Goal: Obtain resource: Download file/media

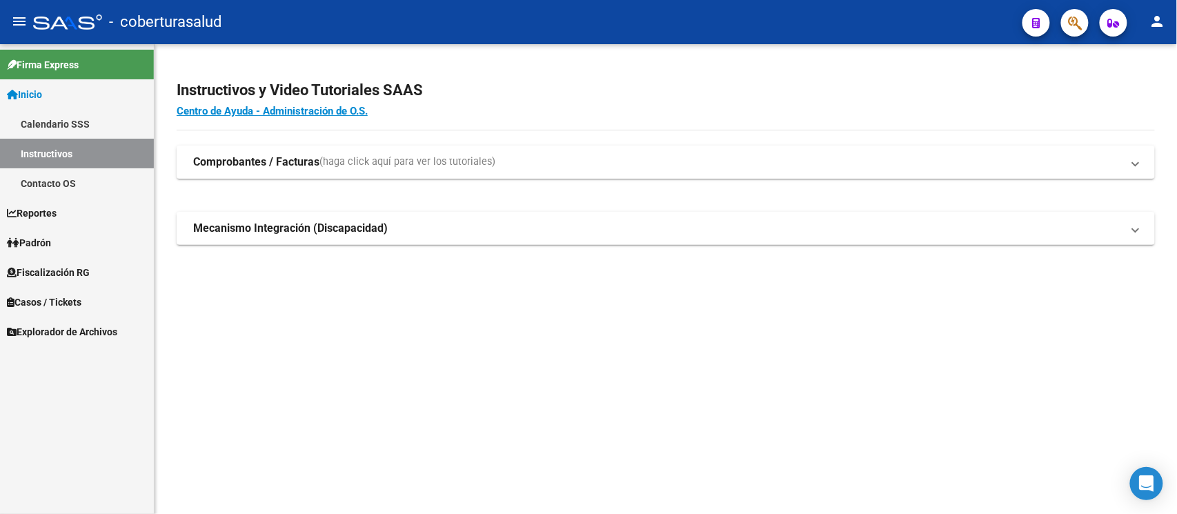
click at [59, 272] on span "Fiscalización RG" at bounding box center [48, 272] width 83 height 15
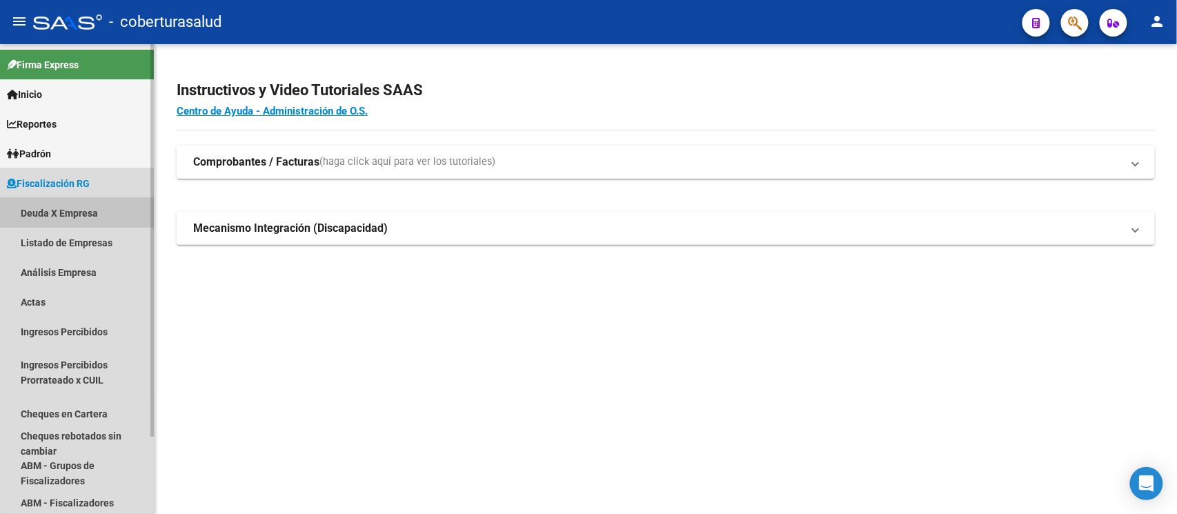
click at [53, 208] on link "Deuda X Empresa" at bounding box center [77, 213] width 154 height 30
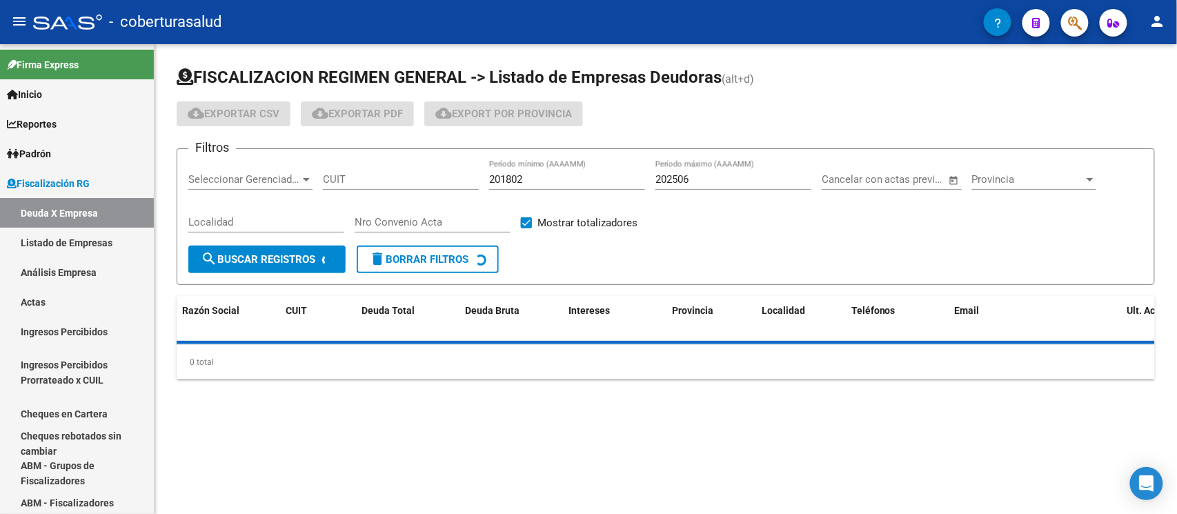
click at [378, 182] on input "CUIT" at bounding box center [401, 179] width 156 height 12
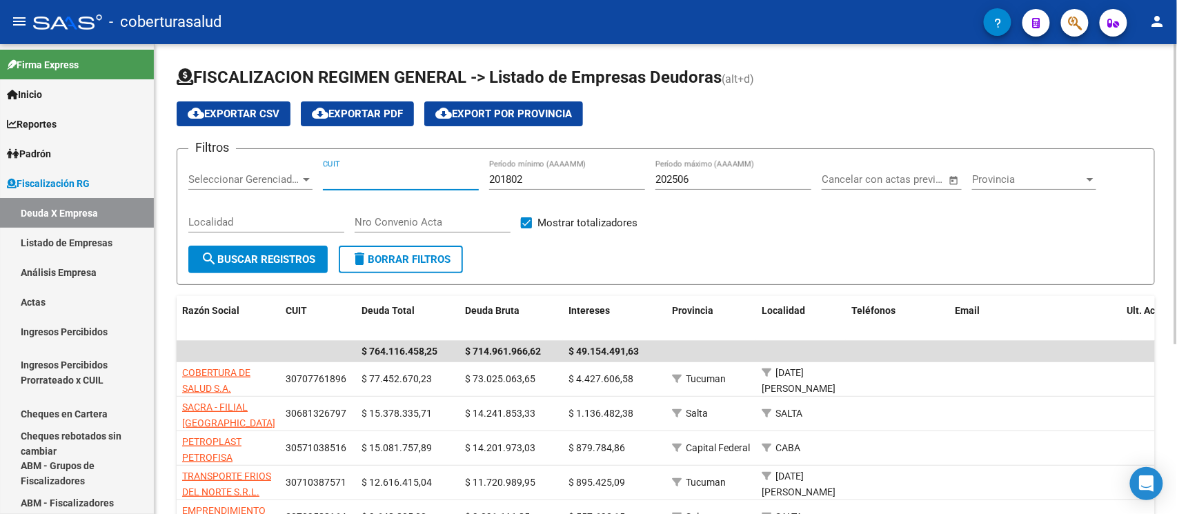
paste input "30-71668861-1"
type input "30-71668861-1"
click at [287, 255] on span "search Buscar Registros" at bounding box center [258, 259] width 115 height 12
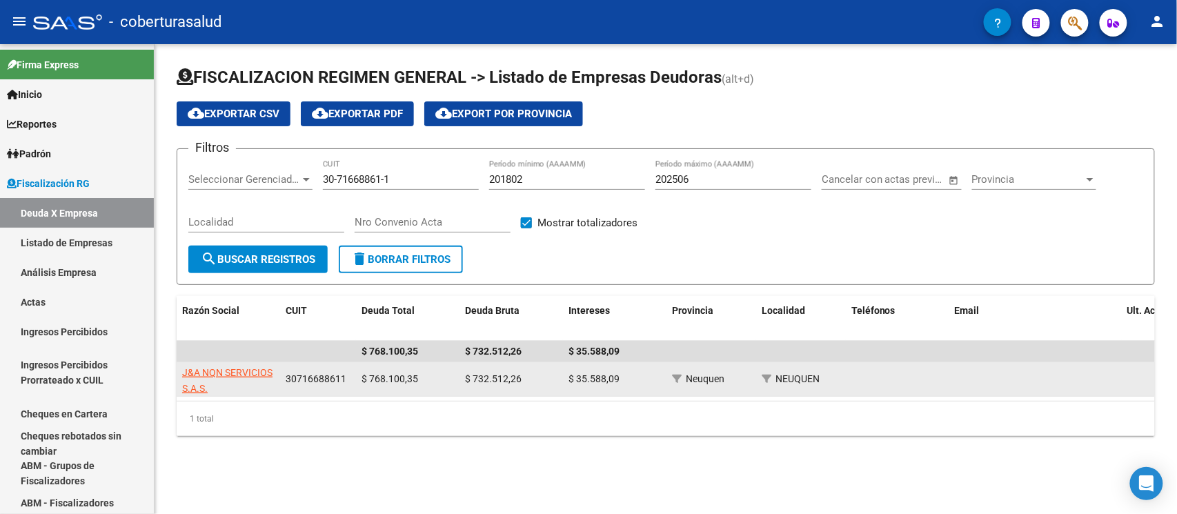
click at [229, 379] on app-link-go-to "J&A NQN SERVICIOS S.A.S." at bounding box center [228, 381] width 92 height 32
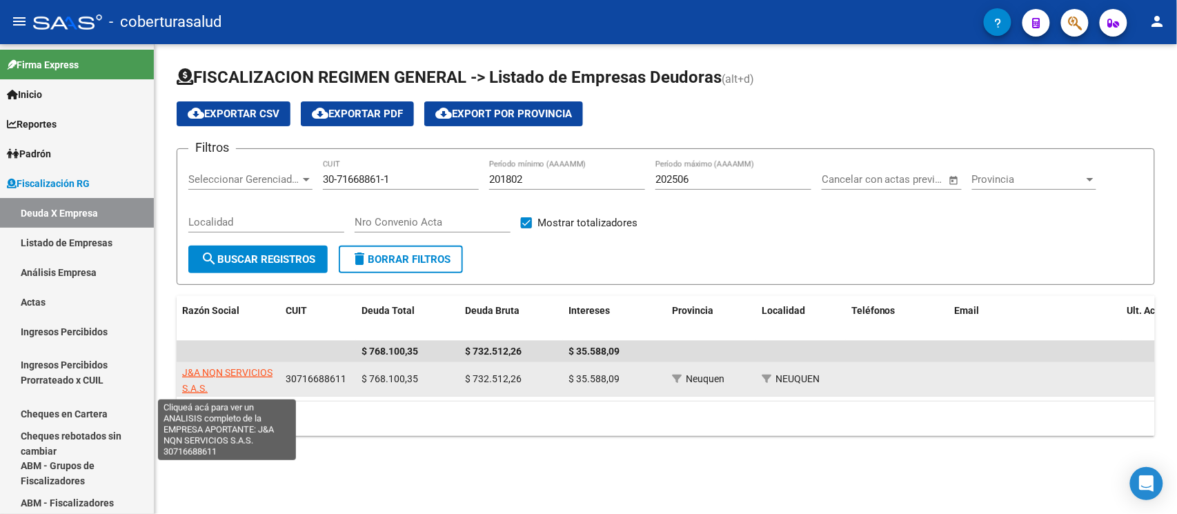
click at [217, 370] on span "J&A NQN SERVICIOS S.A.S." at bounding box center [227, 380] width 90 height 27
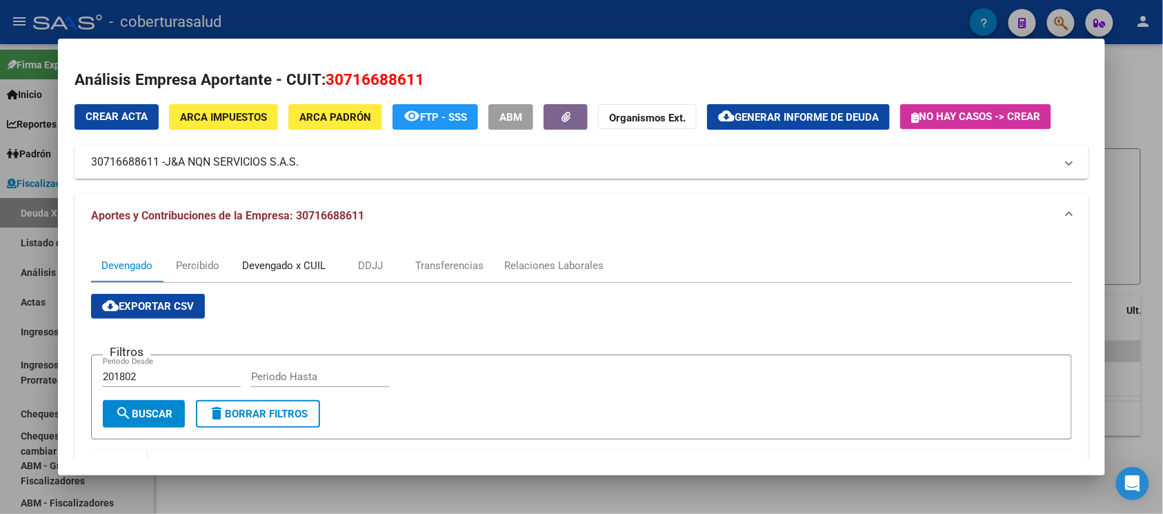
click at [290, 266] on div "Devengado x CUIL" at bounding box center [283, 265] width 83 height 15
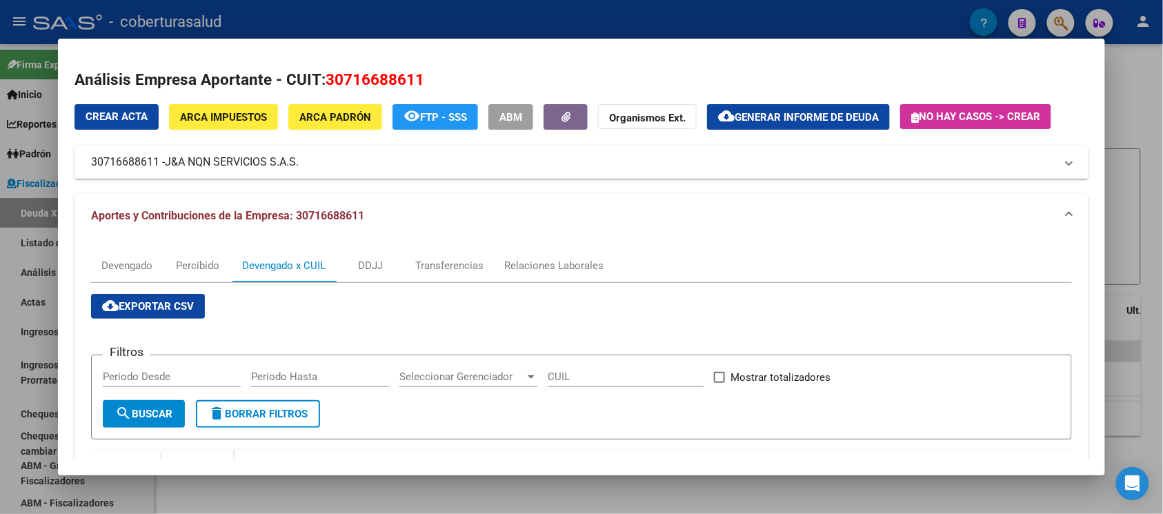
click at [155, 306] on span "cloud_download Exportar CSV" at bounding box center [148, 306] width 92 height 12
click at [0, 236] on div at bounding box center [581, 257] width 1163 height 514
